Goal: Information Seeking & Learning: Learn about a topic

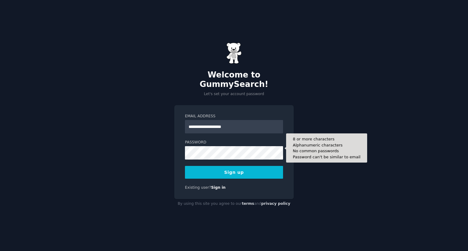
type input "**********"
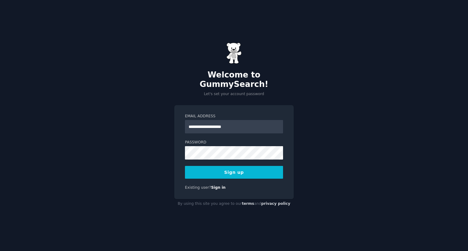
click at [227, 166] on button "Sign up" at bounding box center [234, 172] width 98 height 13
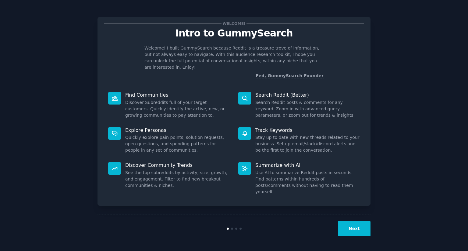
click at [352, 231] on button "Next" at bounding box center [354, 229] width 33 height 15
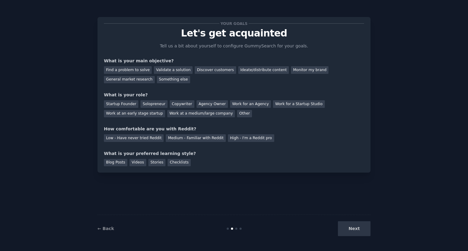
click at [356, 226] on div "Next" at bounding box center [324, 229] width 91 height 15
click at [360, 228] on div "Next" at bounding box center [324, 229] width 91 height 15
click at [137, 70] on div "Find a problem to solve" at bounding box center [128, 70] width 48 height 8
click at [173, 72] on div "Validate a solution" at bounding box center [173, 70] width 39 height 8
click at [129, 70] on div "Find a problem to solve" at bounding box center [128, 70] width 48 height 8
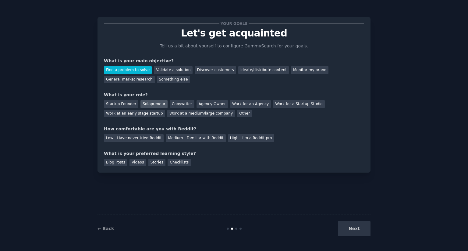
click at [150, 102] on div "Solopreneur" at bounding box center [153, 104] width 27 height 8
click at [182, 107] on div "Copywriter" at bounding box center [182, 104] width 25 height 8
click at [158, 103] on div "Solopreneur" at bounding box center [153, 104] width 27 height 8
click at [192, 135] on div "Medium - Familiar with Reddit" at bounding box center [196, 139] width 60 height 8
click at [121, 163] on div "Blog Posts" at bounding box center [115, 163] width 23 height 8
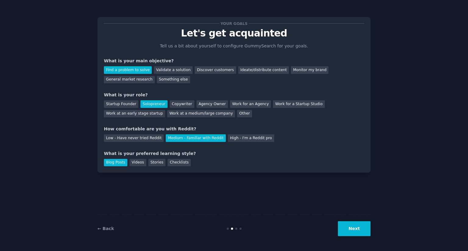
click at [353, 232] on button "Next" at bounding box center [354, 229] width 33 height 15
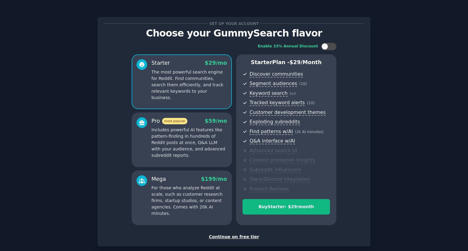
scroll to position [32, 0]
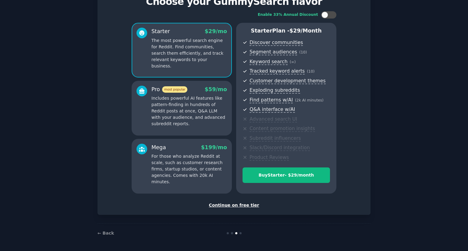
click at [237, 206] on div "Continue on free tier" at bounding box center [234, 205] width 260 height 6
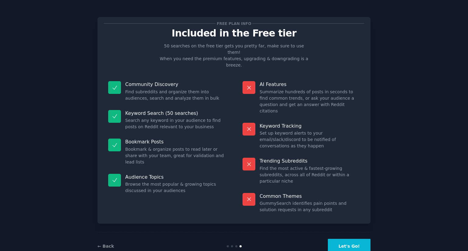
drag, startPoint x: 263, startPoint y: 105, endPoint x: 297, endPoint y: 110, distance: 34.2
drag, startPoint x: 297, startPoint y: 110, endPoint x: 182, endPoint y: 120, distance: 115.5
click at [182, 120] on div "Keyword Search (50 searches) Search any keyword in your audience to find posts …" at bounding box center [167, 120] width 126 height 29
drag, startPoint x: 128, startPoint y: 130, endPoint x: 175, endPoint y: 130, distance: 47.2
drag, startPoint x: 175, startPoint y: 130, endPoint x: 153, endPoint y: 155, distance: 33.0
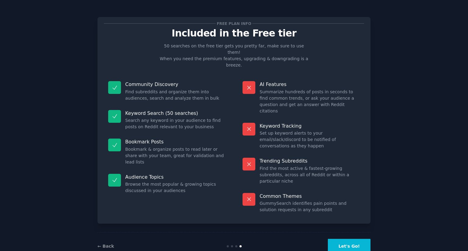
click at [153, 170] on div "Audience Topics Browse the most popular & growing topics discussed in your audi…" at bounding box center [167, 184] width 126 height 29
click at [357, 239] on button "Let's Go!" at bounding box center [349, 246] width 43 height 15
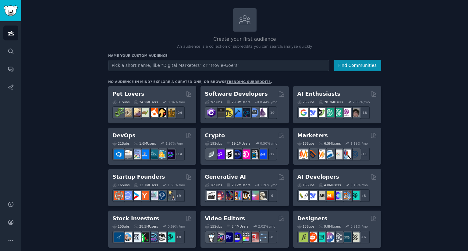
scroll to position [91, 0]
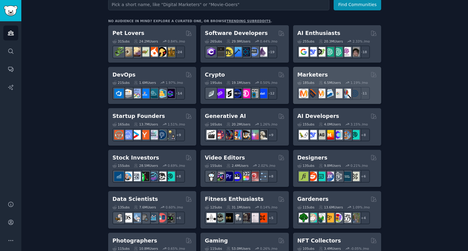
click at [326, 71] on div "Marketers" at bounding box center [336, 75] width 79 height 8
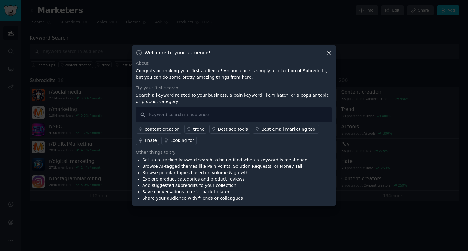
click at [330, 50] on icon at bounding box center [328, 53] width 6 height 6
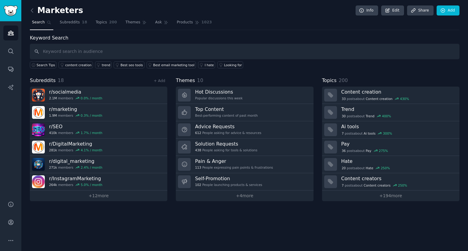
click at [30, 7] on link at bounding box center [34, 11] width 8 height 10
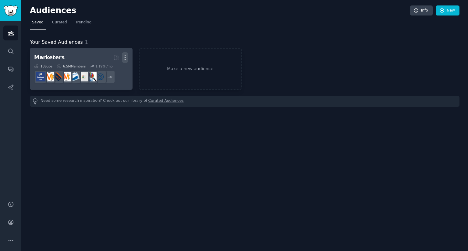
click at [127, 55] on icon "button" at bounding box center [125, 57] width 6 height 6
click at [112, 70] on p "Delete" at bounding box center [108, 70] width 14 height 6
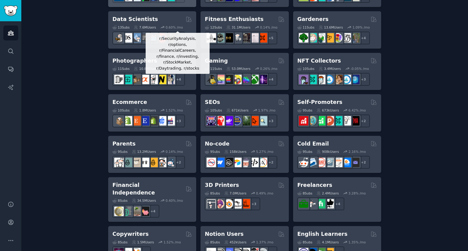
scroll to position [304, 0]
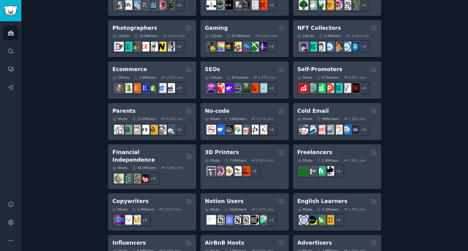
click at [233, 107] on div "No-code Curated by GummySearch" at bounding box center [244, 111] width 79 height 8
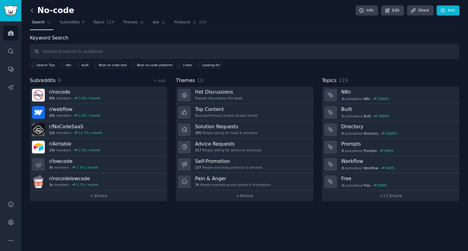
click at [32, 10] on icon at bounding box center [32, 10] width 6 height 6
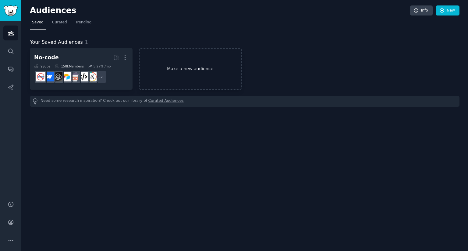
click at [168, 59] on link "Make a new audience" at bounding box center [190, 69] width 103 height 42
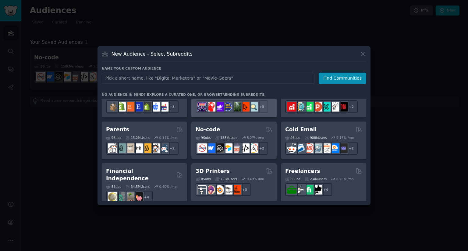
scroll to position [274, 0]
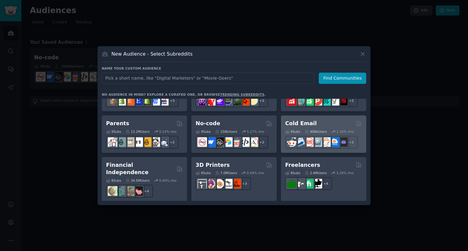
click at [303, 125] on h2 "Cold Email" at bounding box center [300, 124] width 31 height 8
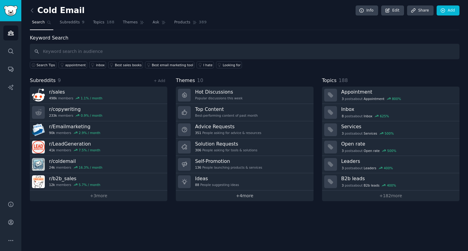
click at [226, 195] on link "+ 4 more" at bounding box center [244, 196] width 137 height 11
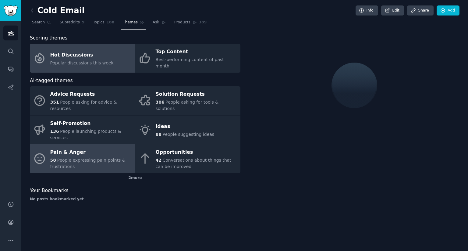
click at [80, 148] on div "Pain & Anger" at bounding box center [91, 153] width 82 height 10
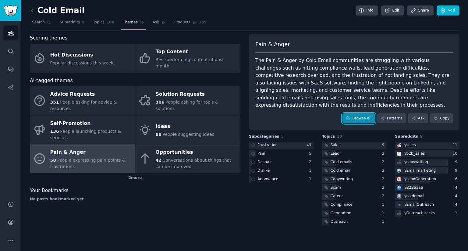
click at [362, 114] on link "Browse all" at bounding box center [358, 119] width 33 height 10
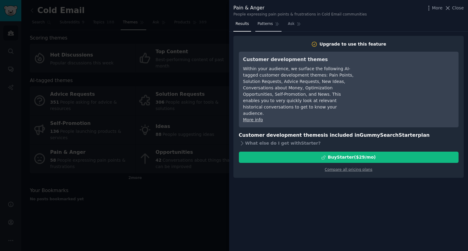
click at [271, 24] on link "Patterns" at bounding box center [268, 25] width 26 height 12
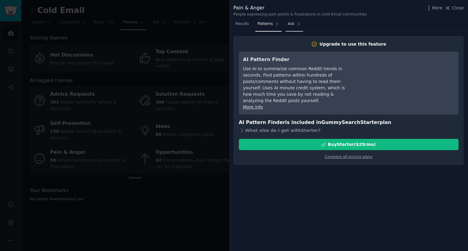
click at [297, 23] on icon at bounding box center [299, 24] width 4 height 4
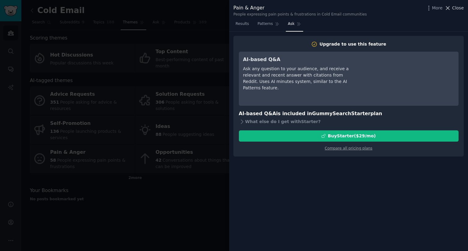
click at [451, 8] on icon at bounding box center [447, 8] width 6 height 6
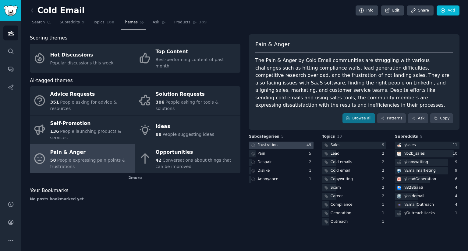
click at [281, 142] on div at bounding box center [281, 146] width 65 height 8
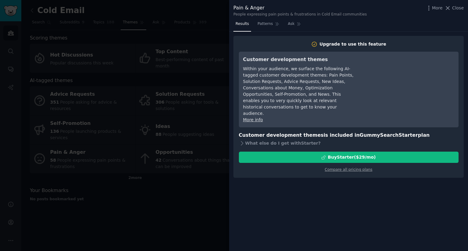
click at [281, 138] on div "Pain & Anger People expressing pain points & frustrations in Cold Email communi…" at bounding box center [348, 125] width 239 height 251
click at [451, 5] on icon at bounding box center [447, 8] width 6 height 6
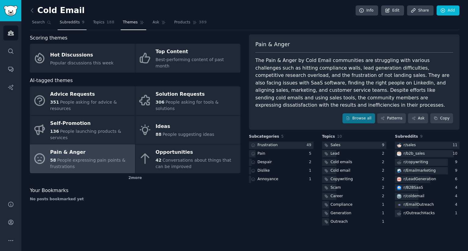
click at [69, 21] on span "Subreddits" at bounding box center [70, 22] width 20 height 5
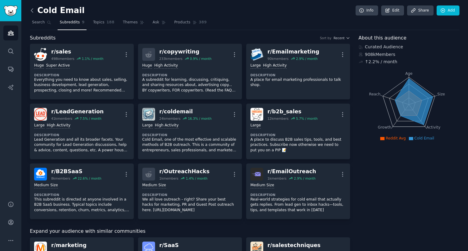
click at [31, 10] on icon at bounding box center [32, 11] width 2 height 4
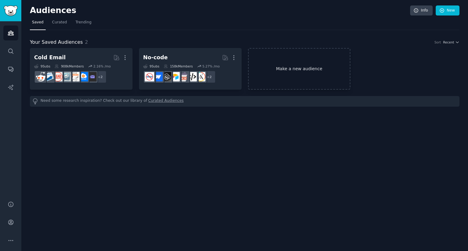
click at [280, 67] on link "Make a new audience" at bounding box center [299, 69] width 103 height 42
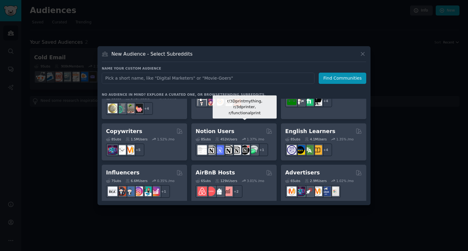
scroll to position [365, 0]
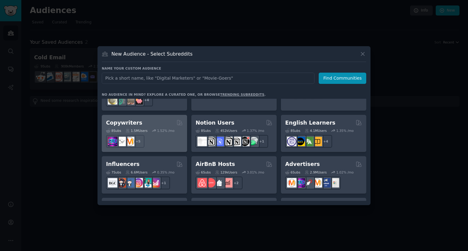
click at [138, 115] on div "Copywriters 8 Sub s 1.5M Users 1.52 % /mo + 5" at bounding box center [144, 133] width 85 height 37
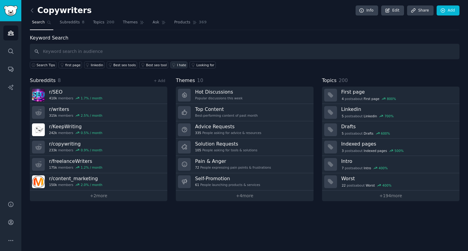
click at [177, 66] on div "I hate" at bounding box center [181, 65] width 9 height 4
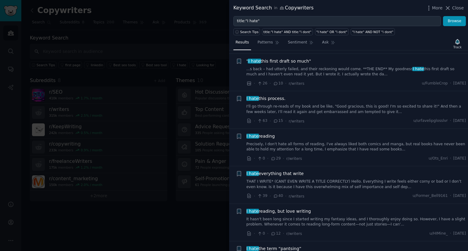
scroll to position [152, 0]
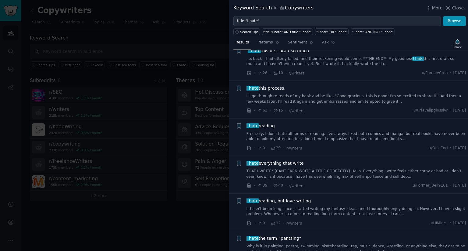
click at [217, 50] on div at bounding box center [234, 125] width 468 height 251
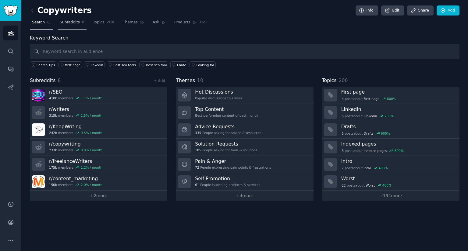
click at [68, 24] on span "Subreddits" at bounding box center [70, 22] width 20 height 5
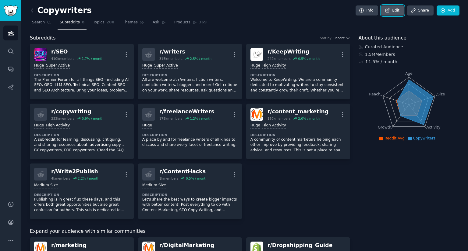
click at [400, 9] on link "Edit" at bounding box center [392, 10] width 23 height 10
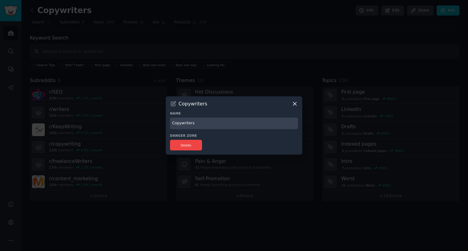
click at [294, 103] on icon at bounding box center [294, 103] width 3 height 3
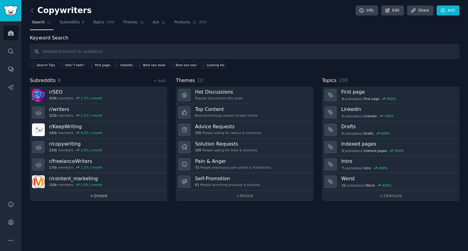
click at [112, 195] on link "+ 2 more" at bounding box center [98, 196] width 137 height 11
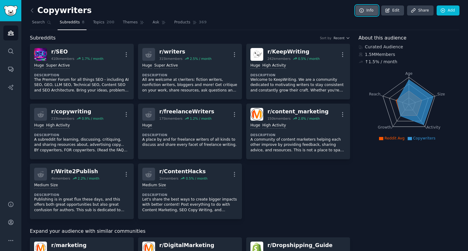
click at [378, 10] on link "Info" at bounding box center [366, 10] width 23 height 10
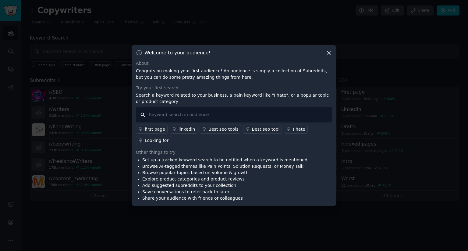
click at [187, 121] on input "text" at bounding box center [234, 115] width 196 height 16
click at [329, 55] on icon at bounding box center [328, 52] width 3 height 3
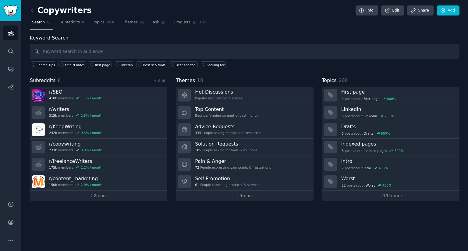
click at [33, 9] on icon at bounding box center [32, 10] width 6 height 6
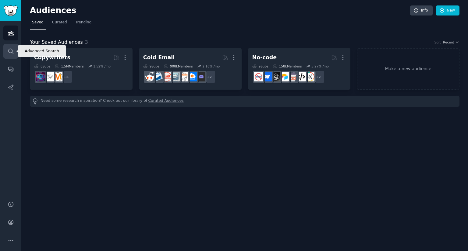
click at [8, 56] on link "Search" at bounding box center [10, 51] width 15 height 15
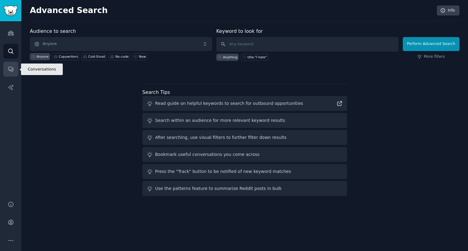
click at [10, 66] on icon "Sidebar" at bounding box center [11, 69] width 6 height 6
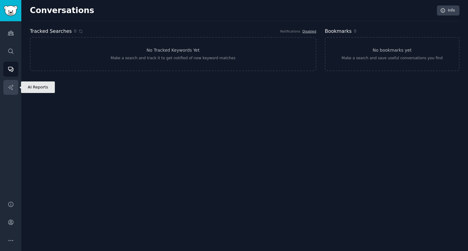
click at [10, 85] on icon "Sidebar" at bounding box center [11, 87] width 6 height 6
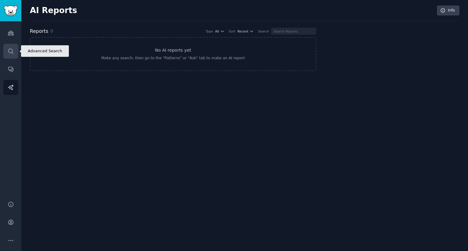
click at [12, 49] on icon "Sidebar" at bounding box center [11, 51] width 6 height 6
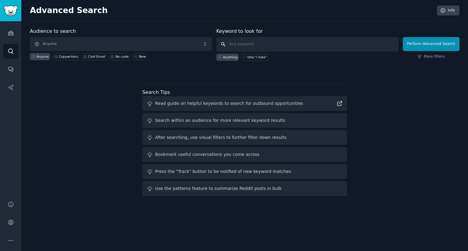
click at [269, 40] on input "text" at bounding box center [307, 44] width 182 height 15
click at [421, 55] on icon at bounding box center [418, 56] width 3 height 3
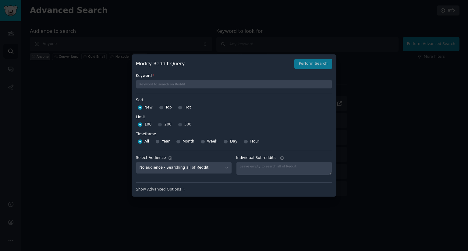
click at [361, 72] on div at bounding box center [234, 125] width 468 height 251
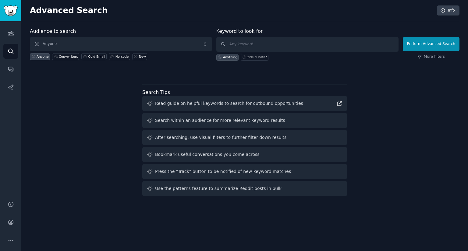
click at [225, 56] on div "Anything" at bounding box center [227, 57] width 23 height 7
click at [88, 57] on div "Cold Email" at bounding box center [96, 56] width 17 height 4
click at [236, 43] on input "text" at bounding box center [307, 44] width 182 height 15
click at [44, 56] on div "Anyone" at bounding box center [43, 56] width 12 height 4
click at [254, 45] on input "text" at bounding box center [307, 44] width 182 height 15
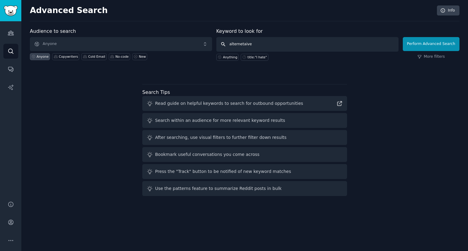
click at [242, 44] on input "alternetaive" at bounding box center [307, 44] width 182 height 15
type input "alternative to"
click button "Perform Advanced Search" at bounding box center [430, 44] width 57 height 14
